Goal: Contribute content: Add original content to the website for others to see

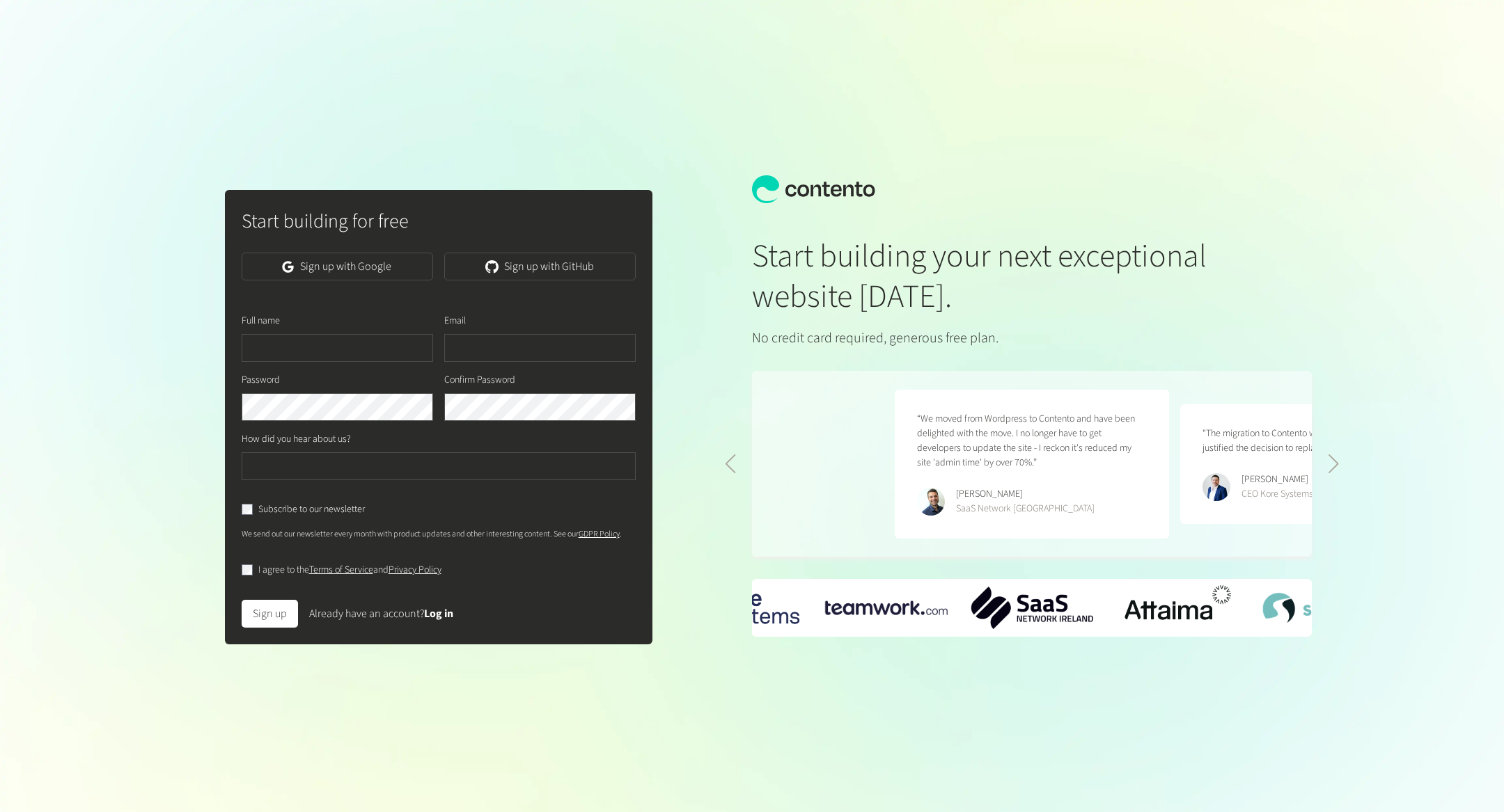
scroll to position [0, 570]
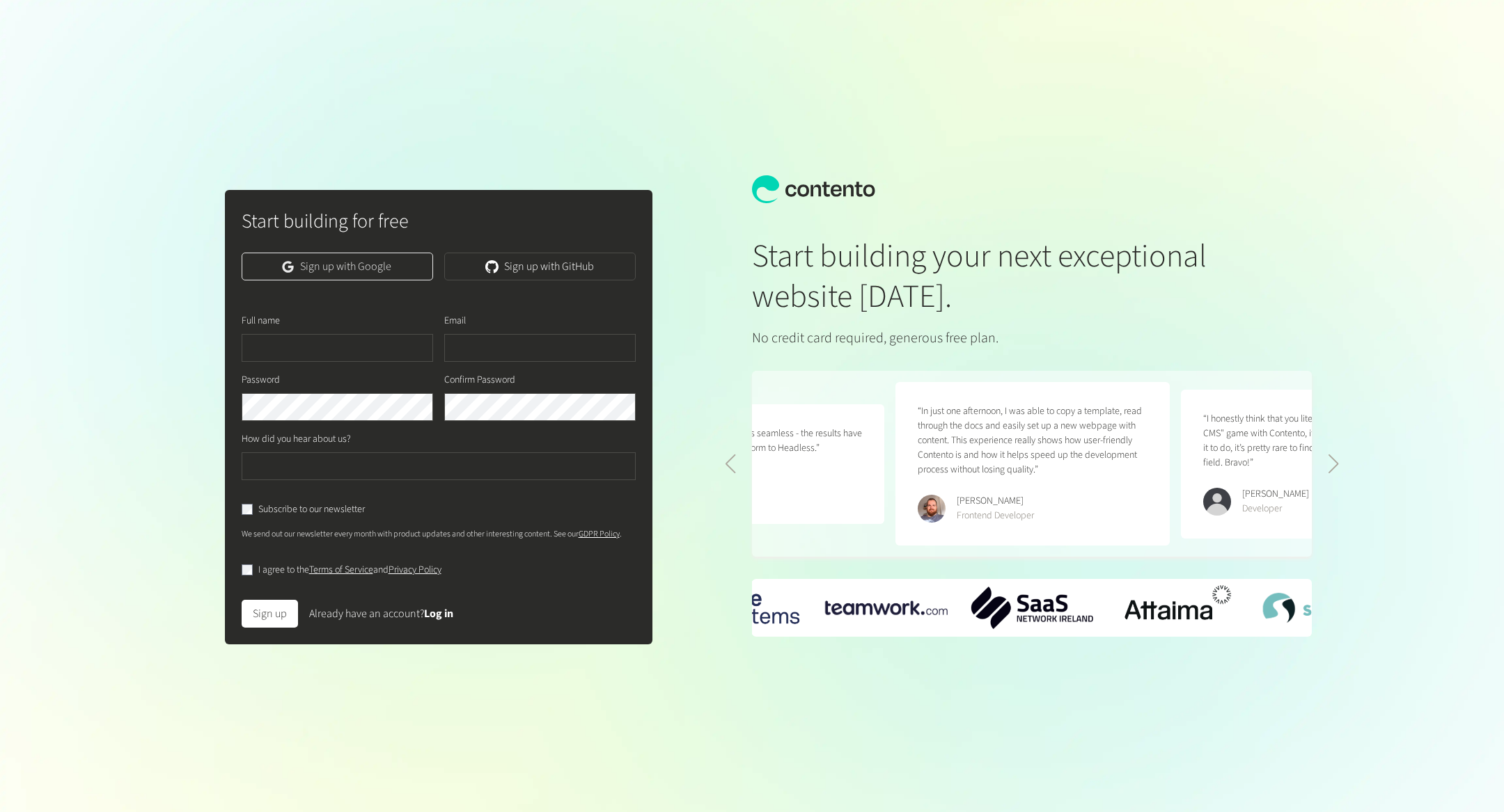
click at [323, 270] on link "Sign up with Google" at bounding box center [337, 267] width 192 height 28
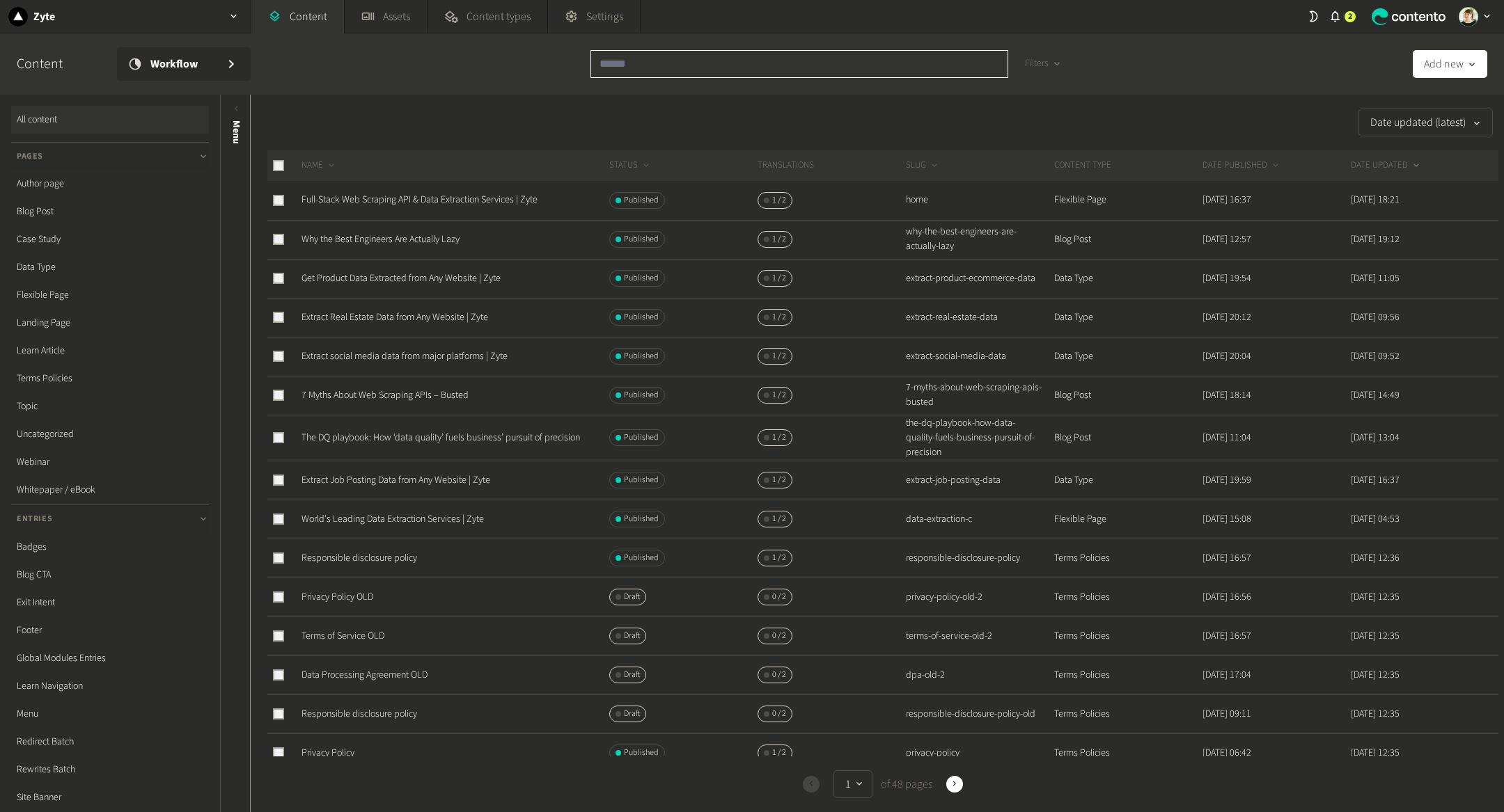
click at [710, 73] on input "text" at bounding box center [800, 64] width 418 height 28
paste input "**********"
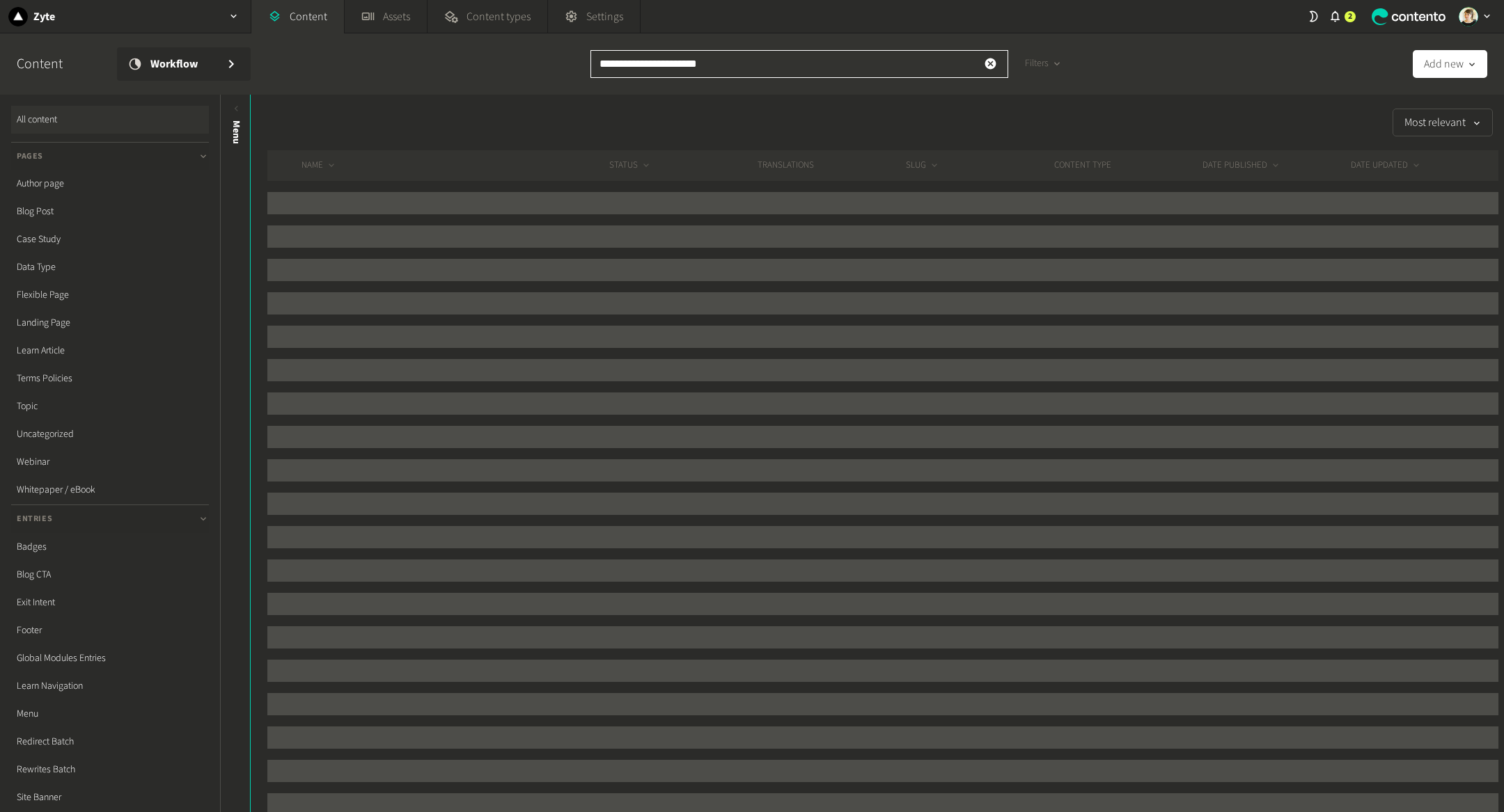
click at [736, 72] on input "**********" at bounding box center [800, 64] width 418 height 28
type input "**********"
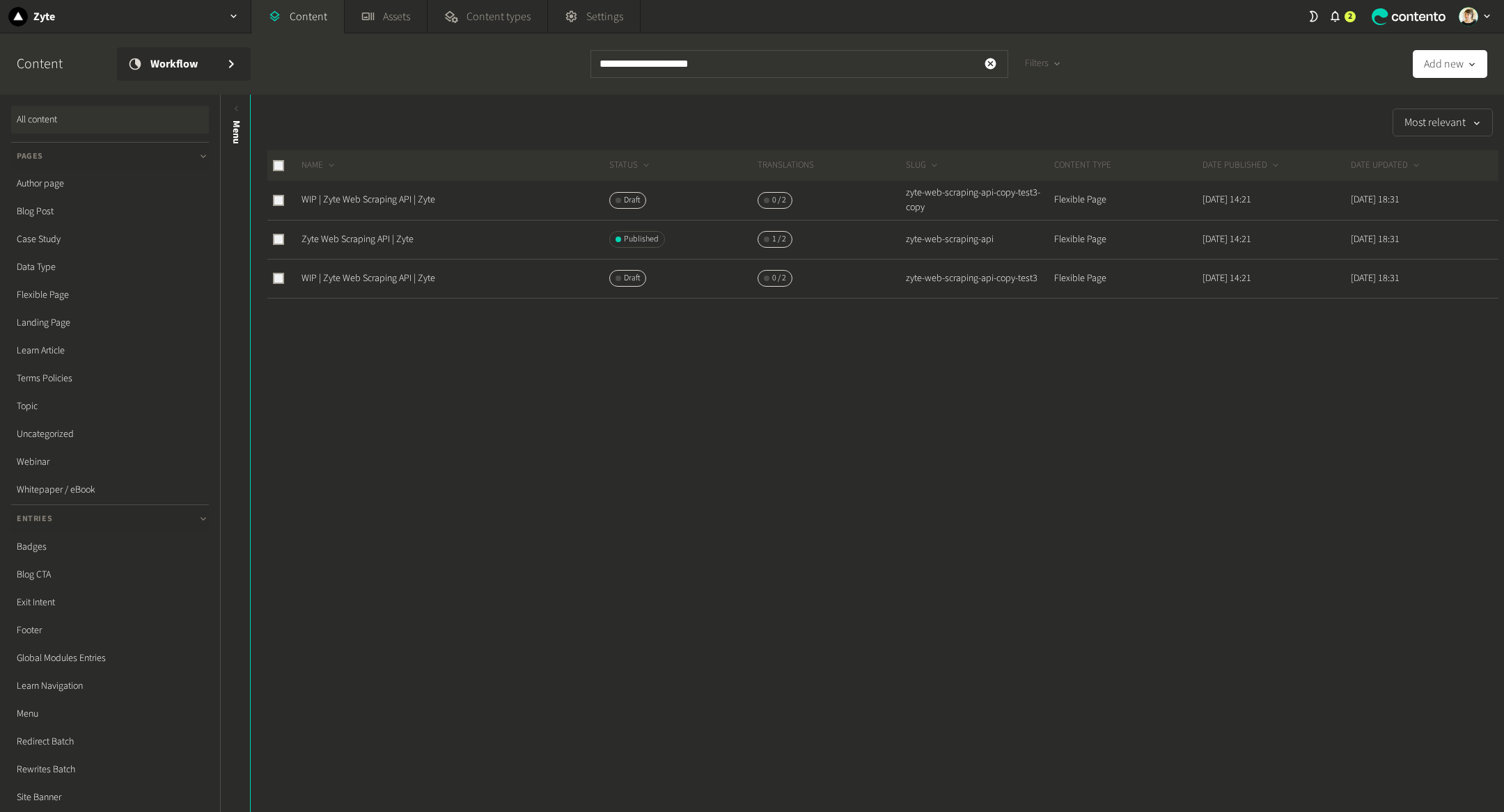
click at [542, 527] on div "Most relevant NAME STATUS Translations SLUG CONTENT TYPE DATE PUBLISHED DATE UP…" at bounding box center [877, 453] width 1253 height 717
click at [379, 235] on link "Zyte Web Scraping API | Zyte" at bounding box center [357, 239] width 112 height 14
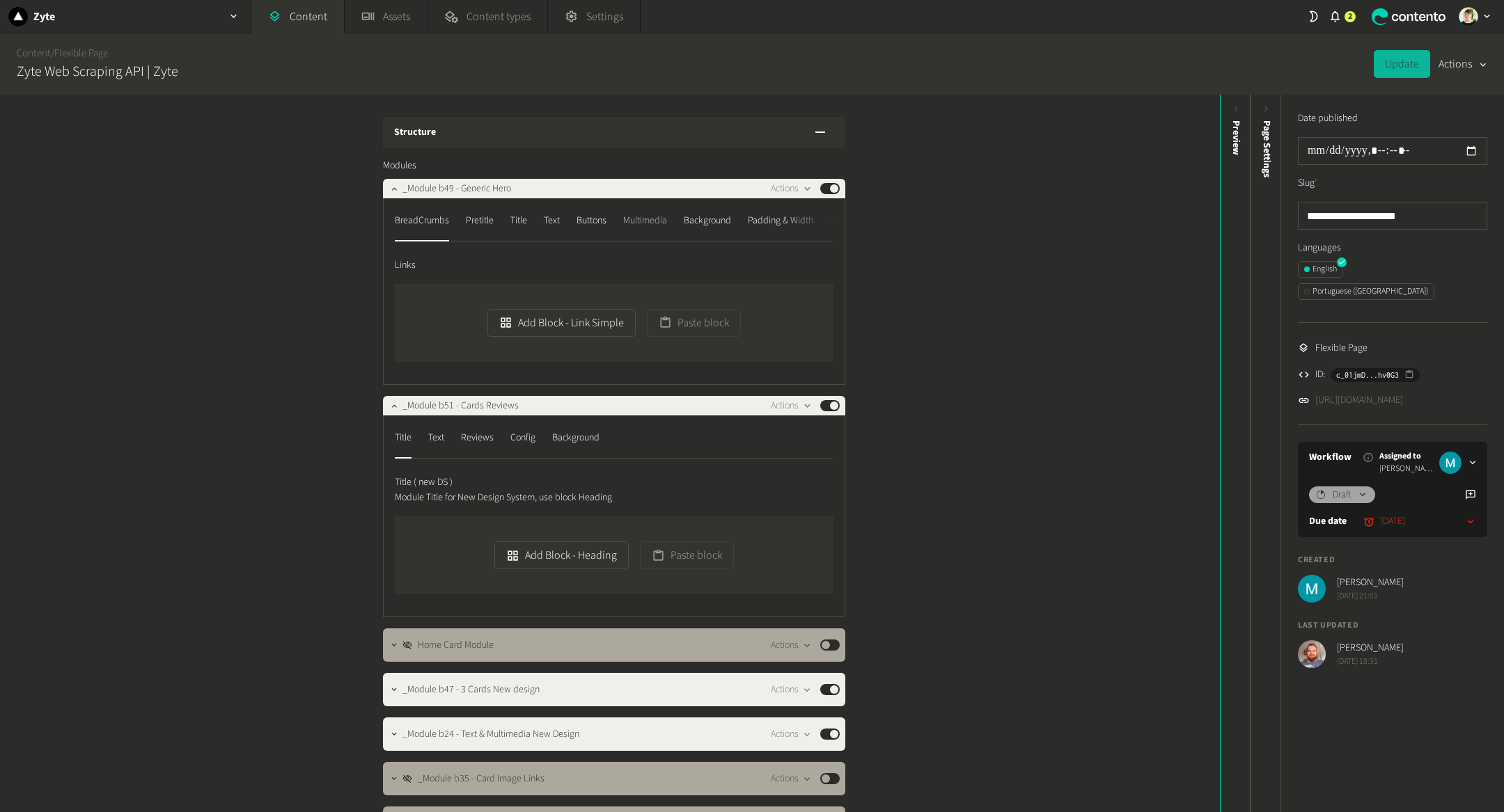
click at [640, 230] on div "Multimedia" at bounding box center [644, 220] width 44 height 22
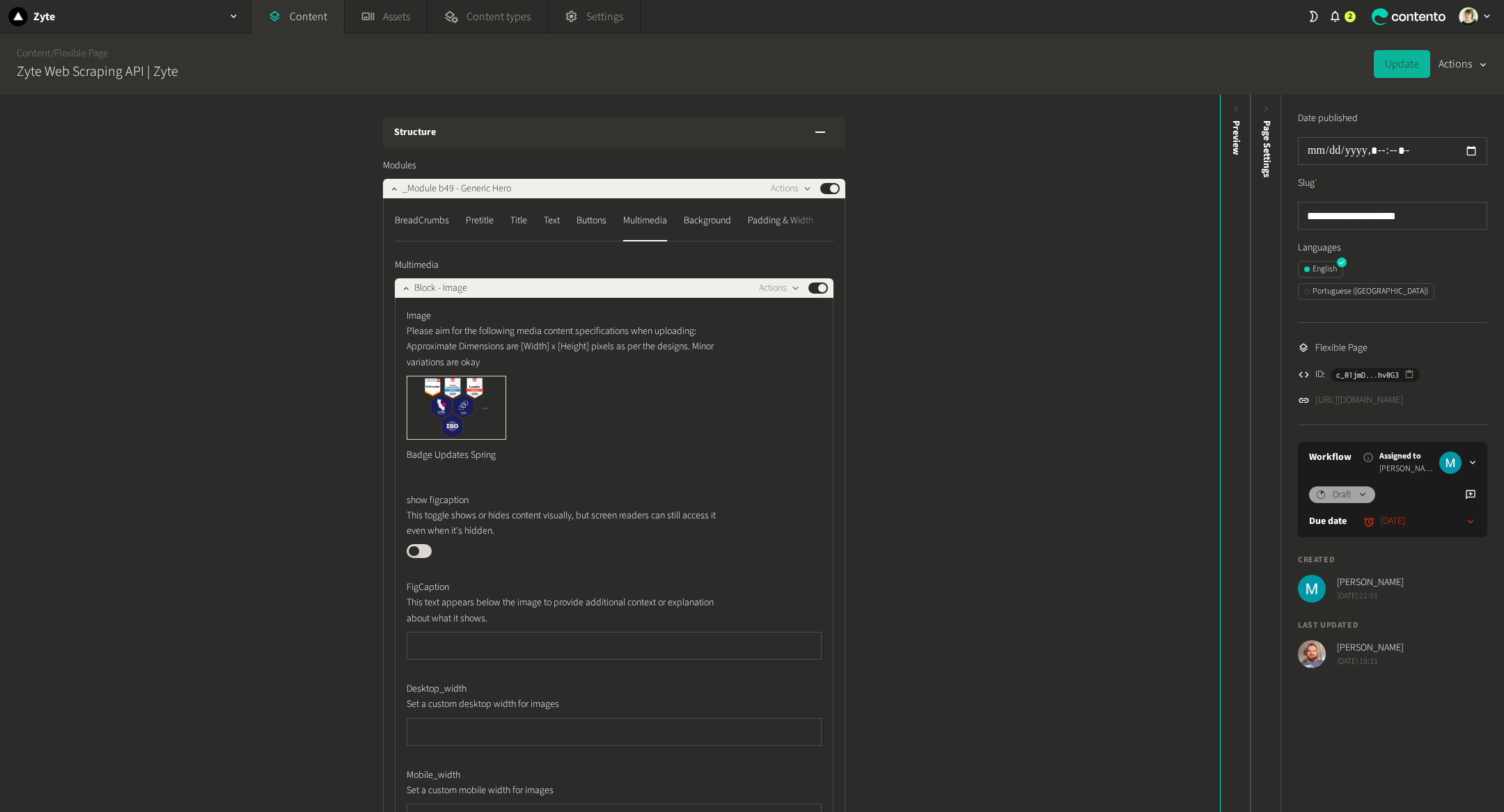
click at [504, 372] on div "Image Please aim for the following media content specifications when uploading:…" at bounding box center [614, 390] width 415 height 162
click at [499, 377] on icon "button" at bounding box center [504, 378] width 10 height 10
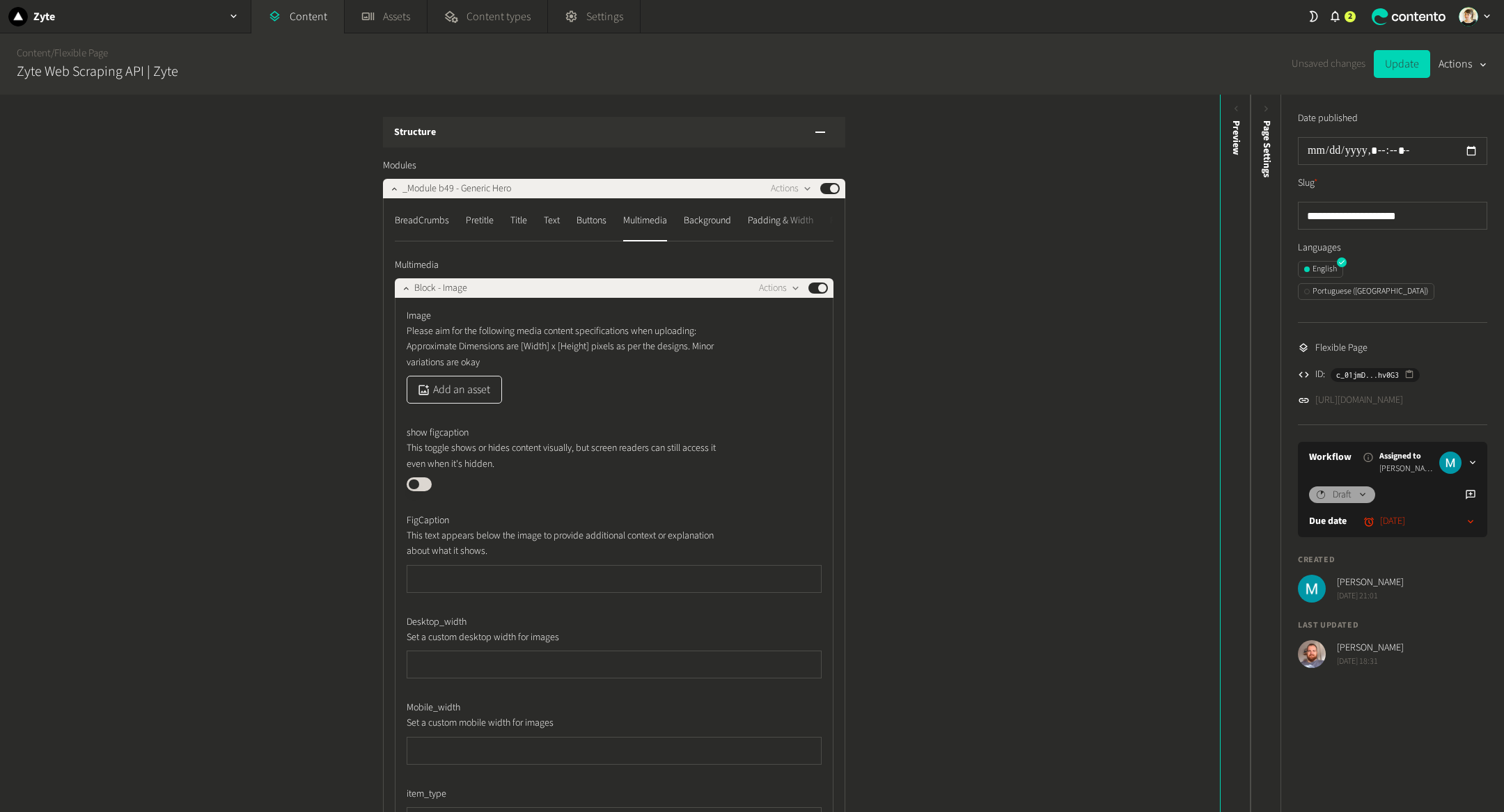
click at [441, 397] on button "Add an asset" at bounding box center [454, 390] width 95 height 28
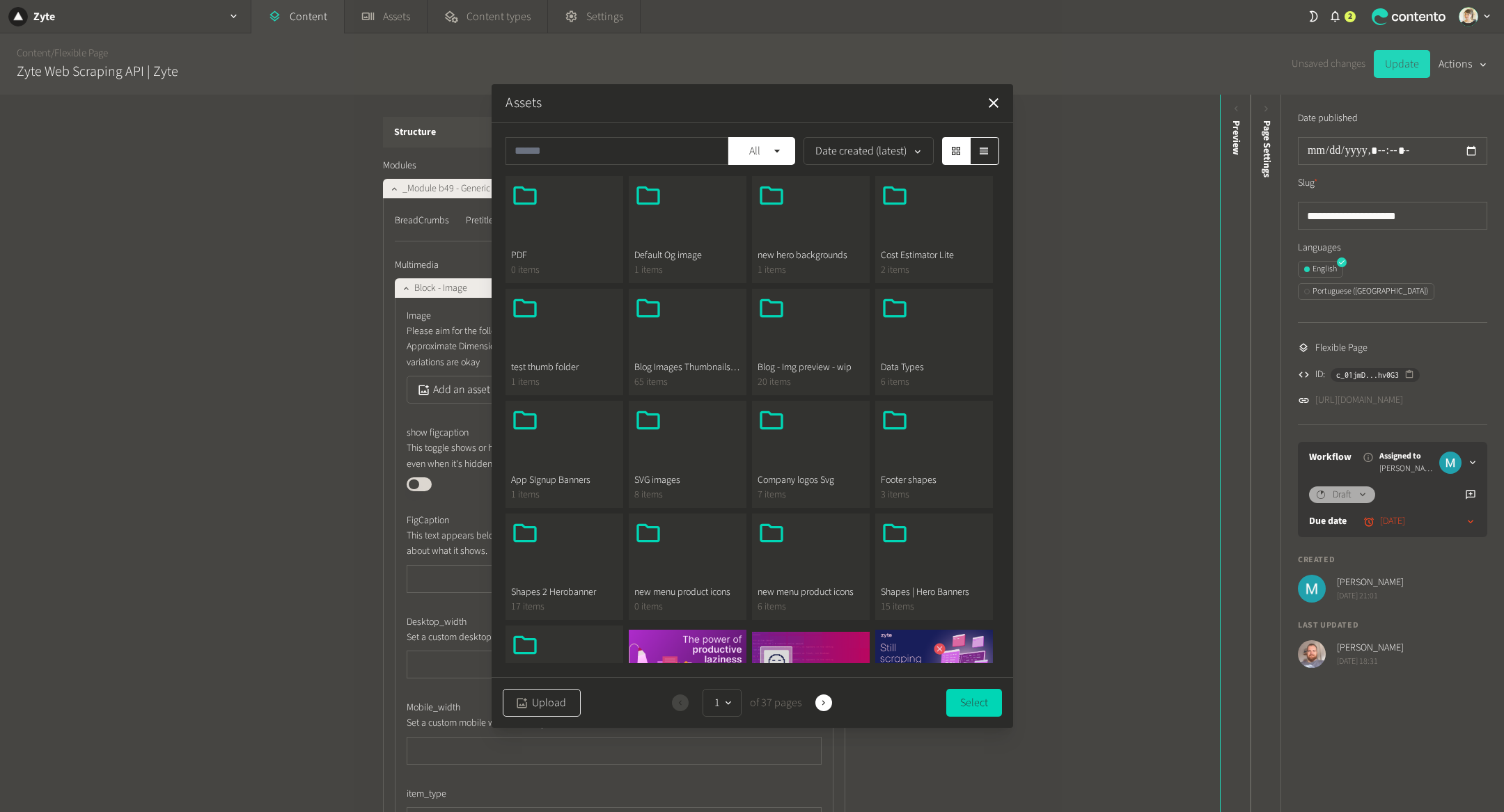
click at [546, 709] on button "Upload" at bounding box center [541, 703] width 78 height 28
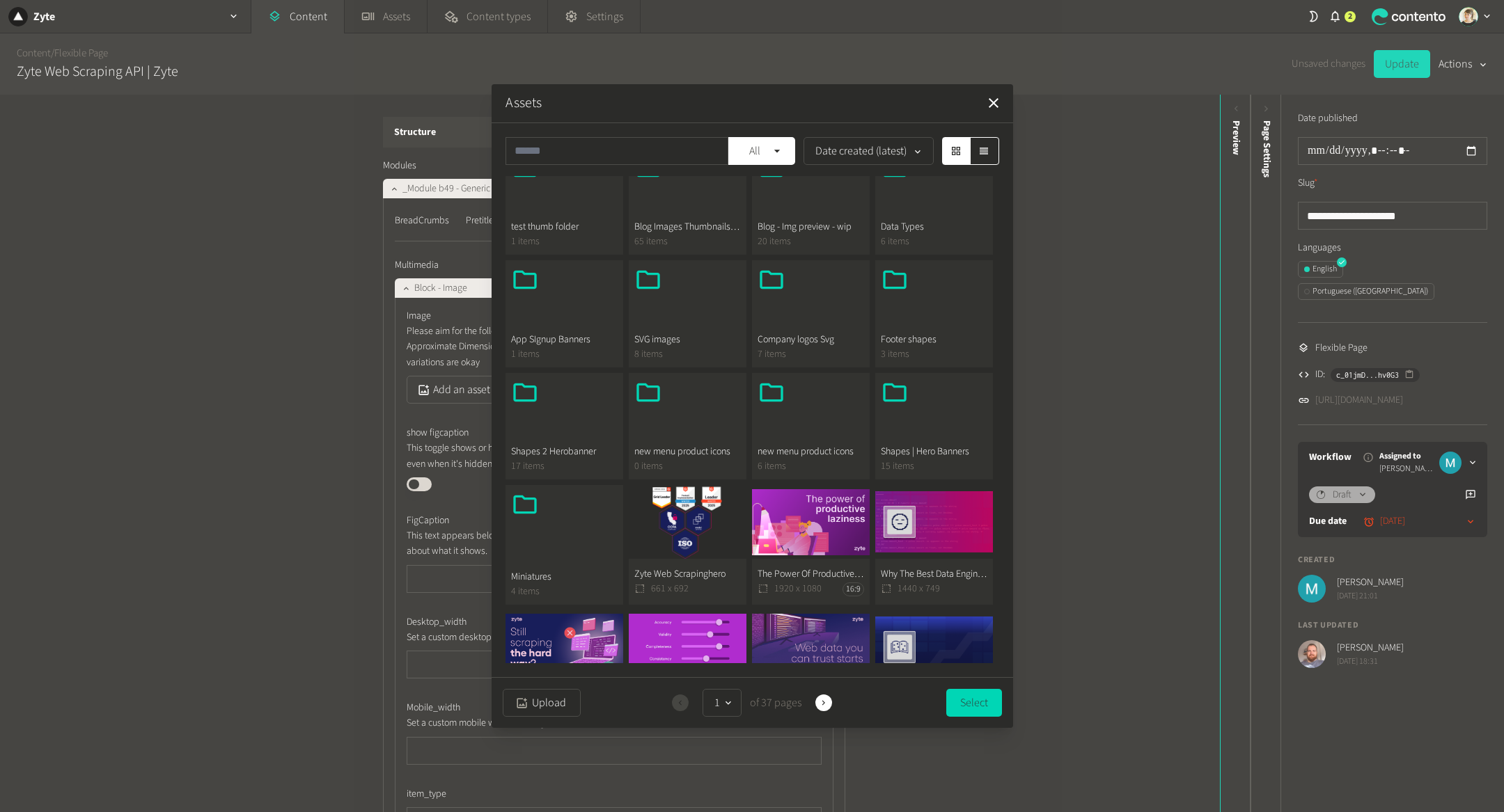
scroll to position [151, 0]
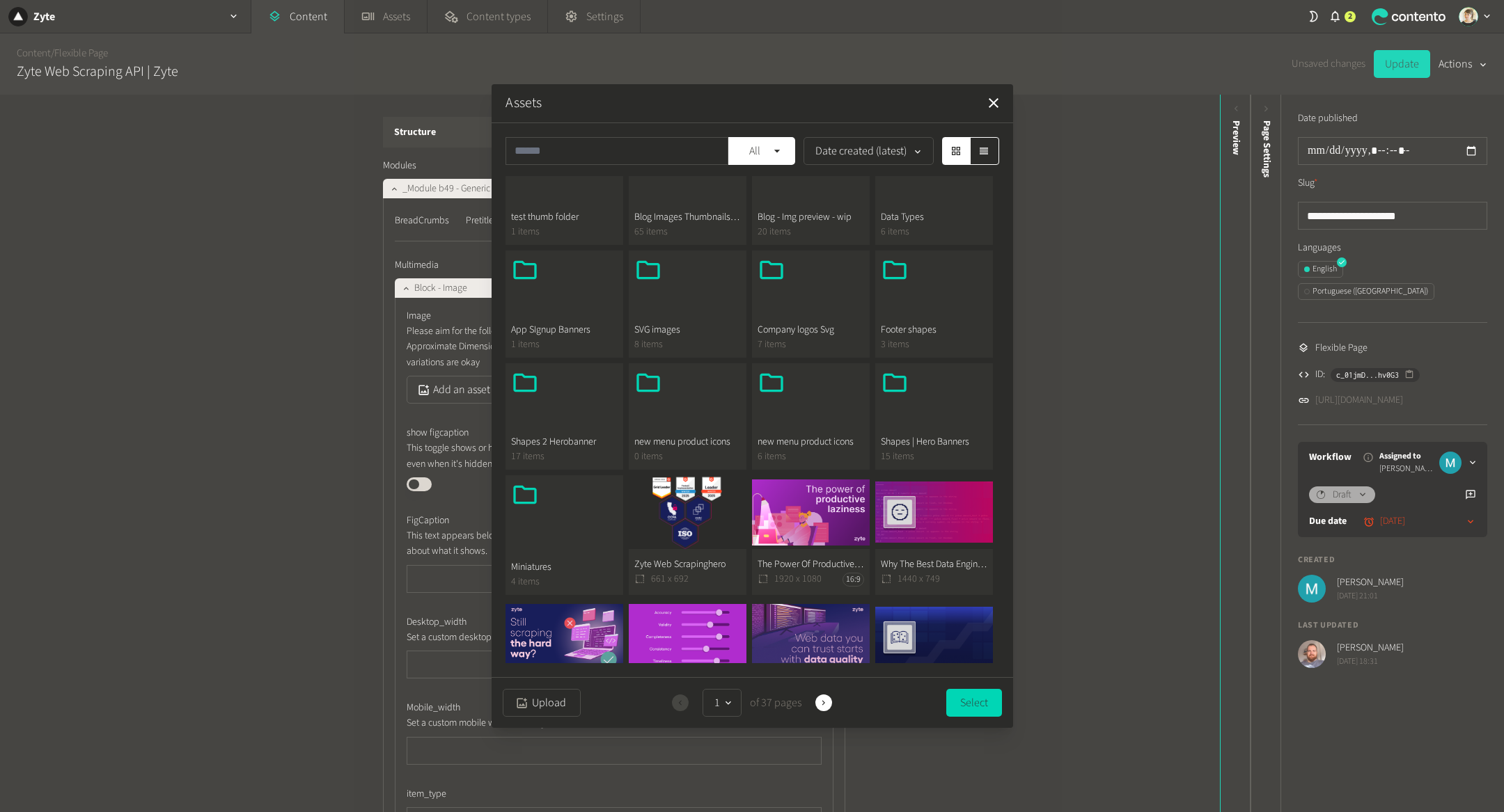
click at [685, 571] on button "Zyte Web Scrapinghero 661 x 692" at bounding box center [687, 536] width 118 height 120
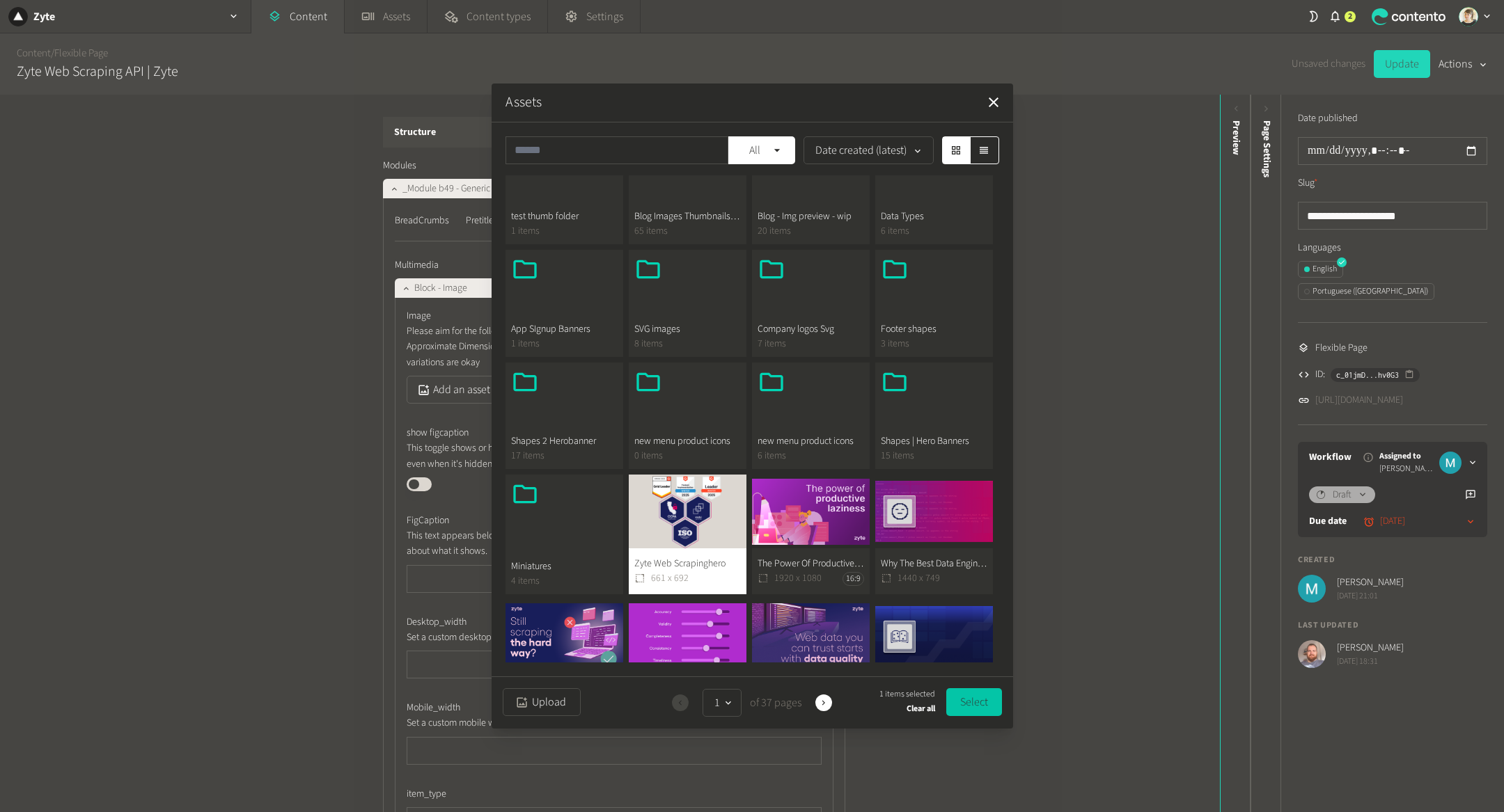
click at [998, 698] on button "Select" at bounding box center [974, 703] width 56 height 28
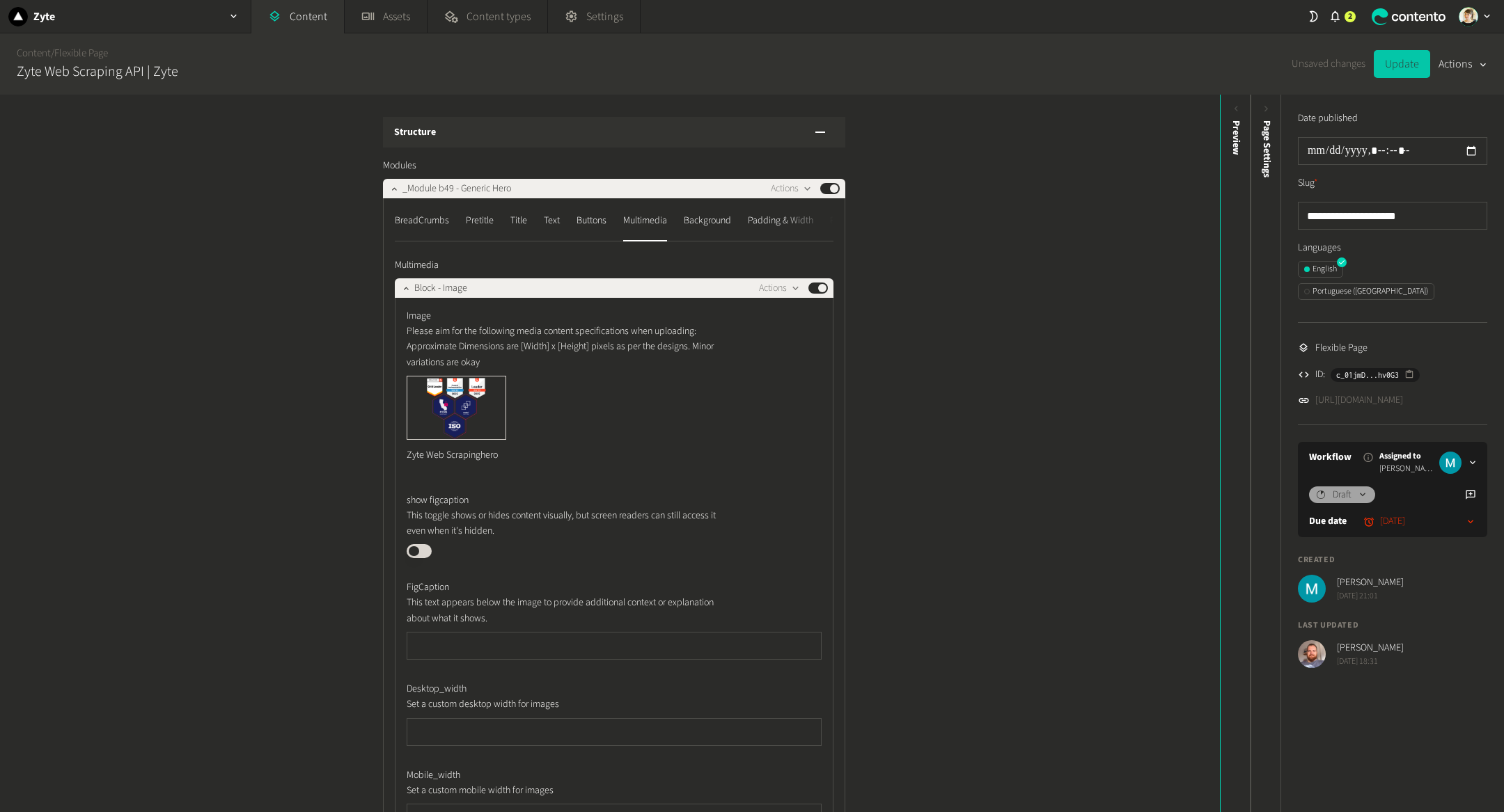
click at [1395, 62] on button "Update" at bounding box center [1402, 64] width 57 height 28
